Goal: Transaction & Acquisition: Book appointment/travel/reservation

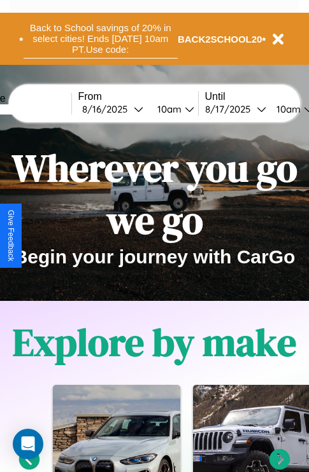
click at [100, 39] on button "Back to School savings of 20% in select cities! Ends [DATE] 10am PT. Use code:" at bounding box center [101, 38] width 154 height 39
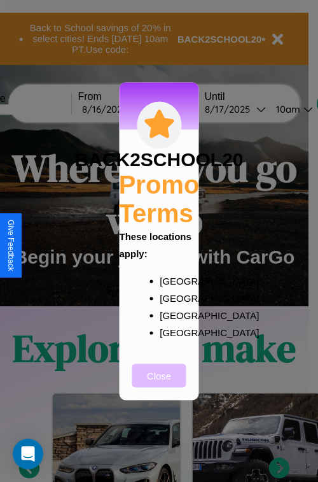
click at [159, 384] on button "Close" at bounding box center [159, 376] width 54 height 24
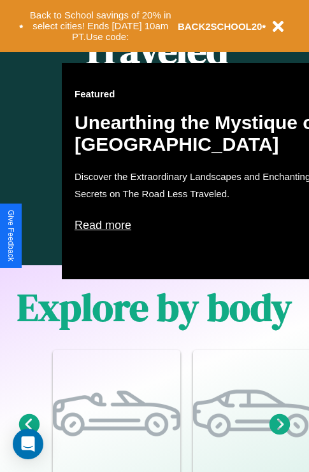
scroll to position [1543, 0]
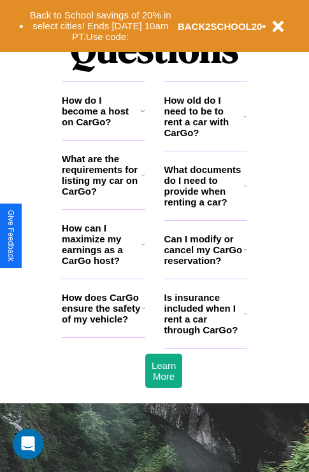
click at [142, 116] on icon at bounding box center [142, 111] width 5 height 10
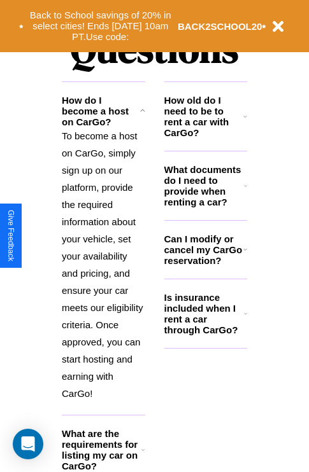
click at [244, 255] on icon at bounding box center [245, 249] width 4 height 10
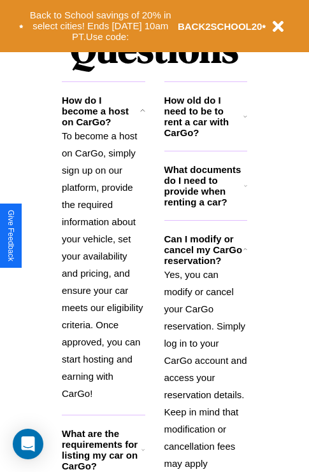
click at [245, 122] on icon at bounding box center [245, 116] width 4 height 10
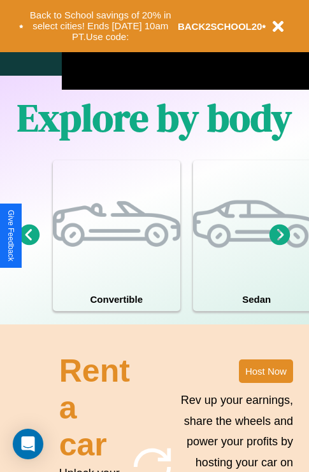
scroll to position [818, 0]
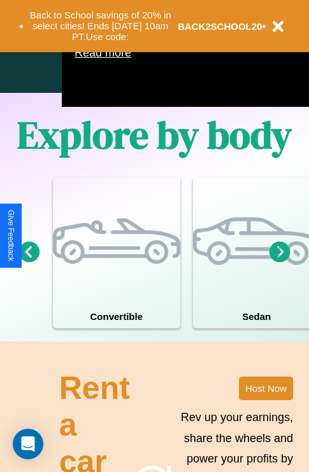
click at [280, 262] on icon at bounding box center [279, 251] width 21 height 21
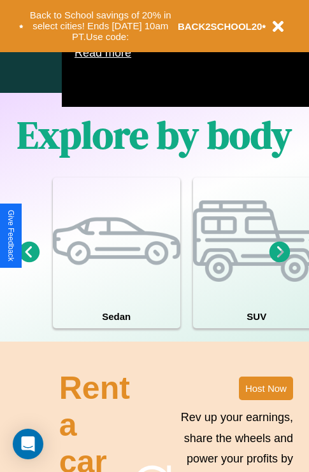
click at [280, 262] on icon at bounding box center [279, 251] width 21 height 21
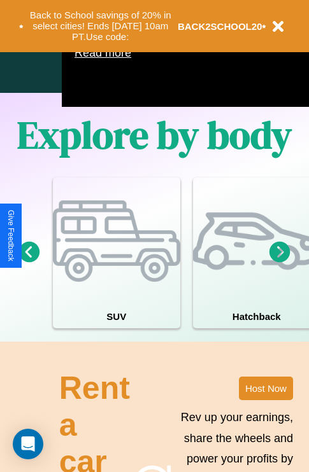
click at [280, 262] on icon at bounding box center [279, 251] width 21 height 21
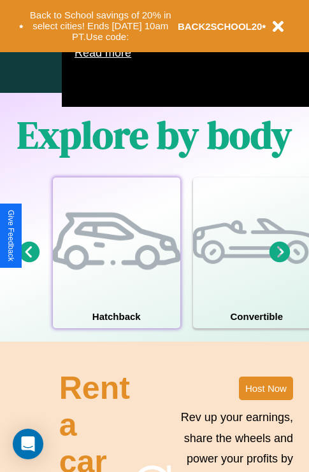
click at [116, 272] on div at bounding box center [116, 241] width 127 height 127
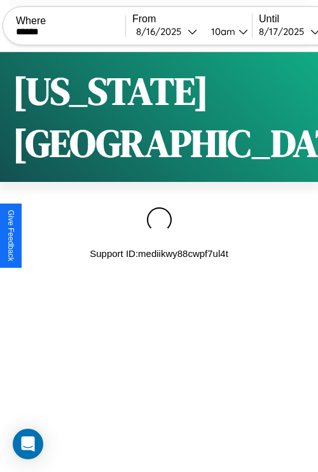
type input "******"
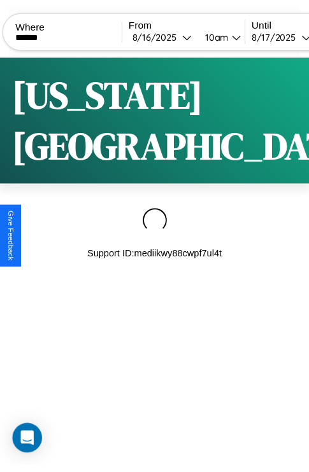
scroll to position [0, 108]
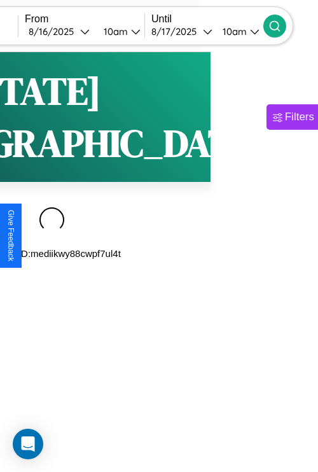
click at [281, 25] on icon at bounding box center [275, 26] width 13 height 13
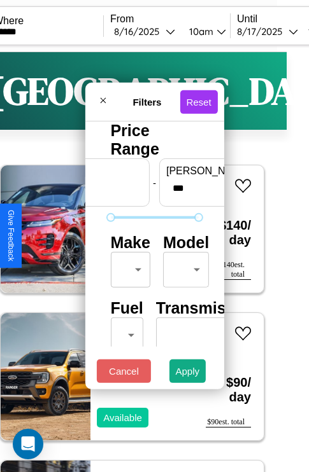
scroll to position [103, 0]
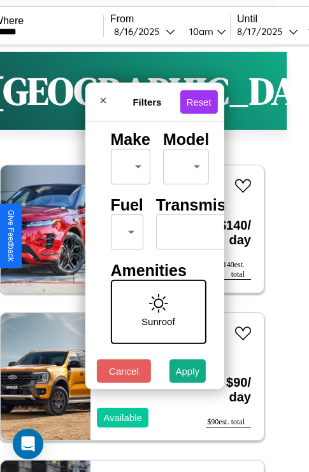
click at [124, 229] on body "CarGo Where ****** From 8 / 16 / 2025 10am Until 8 / 17 / 2025 10am Become a Ho…" at bounding box center [132, 262] width 309 height 525
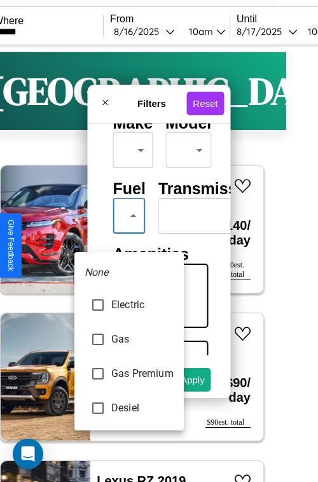
type input "********"
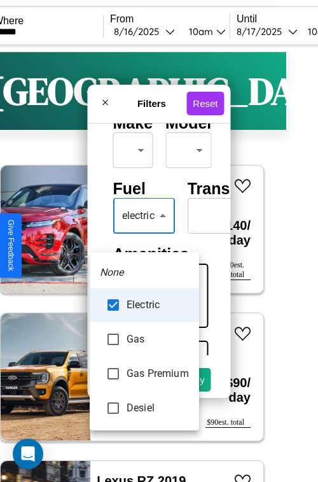
click at [145, 234] on div at bounding box center [159, 241] width 318 height 482
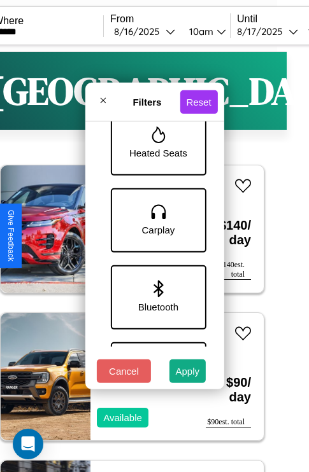
scroll to position [800, 0]
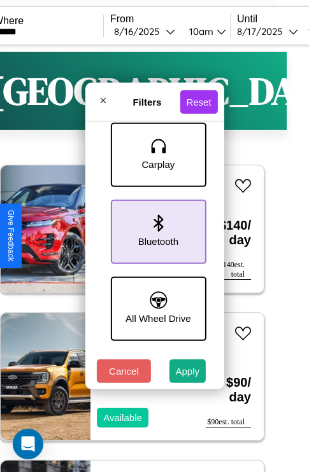
click at [156, 229] on icon at bounding box center [158, 223] width 10 height 17
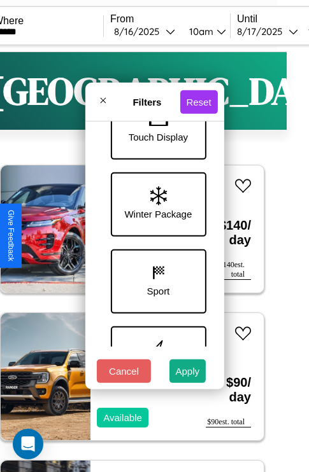
scroll to position [414, 0]
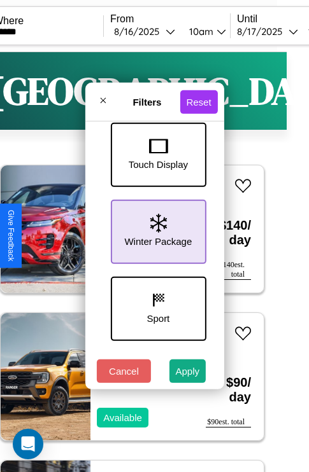
click at [156, 229] on icon at bounding box center [158, 223] width 17 height 19
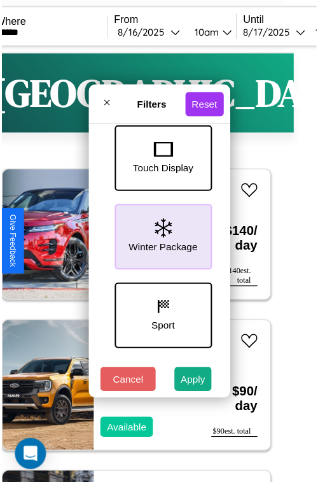
scroll to position [38, 0]
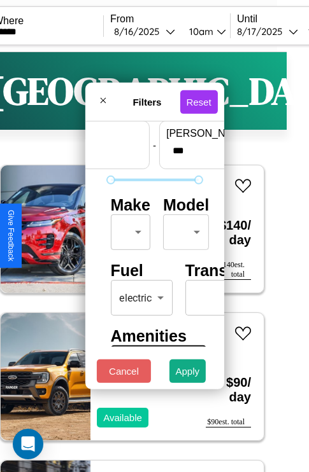
click at [128, 229] on body "CarGo Where ****** From 8 / 16 / 2025 10am Until 8 / 17 / 2025 10am Become a Ho…" at bounding box center [132, 262] width 309 height 525
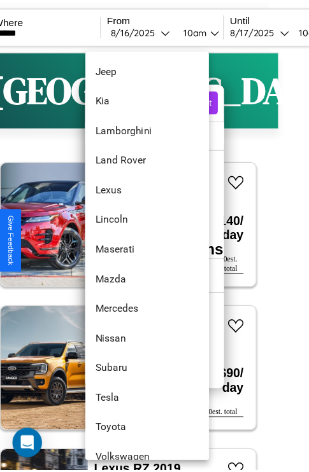
scroll to position [666, 0]
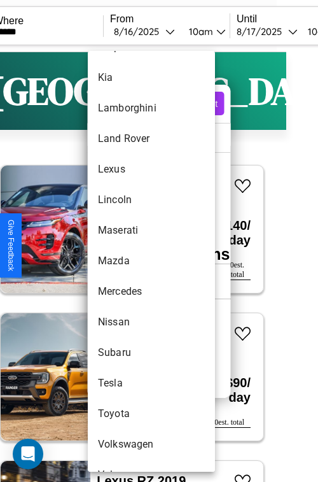
click at [127, 261] on li "Mazda" at bounding box center [151, 261] width 127 height 31
type input "*****"
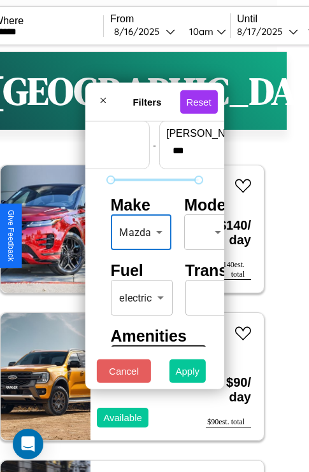
click at [188, 374] on button "Apply" at bounding box center [187, 372] width 37 height 24
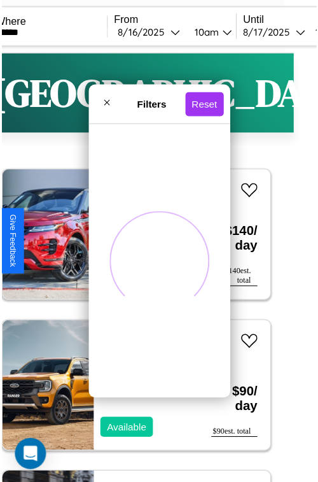
scroll to position [0, 0]
